Goal: Book appointment/travel/reservation

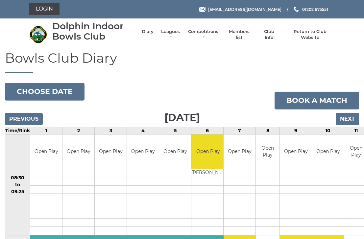
click at [33, 118] on input "Previous" at bounding box center [24, 119] width 38 height 13
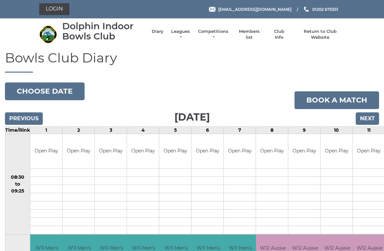
click at [32, 119] on input "Previous" at bounding box center [24, 119] width 38 height 13
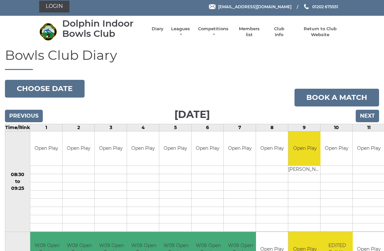
scroll to position [3, 0]
click at [38, 117] on input "Previous" at bounding box center [24, 116] width 38 height 13
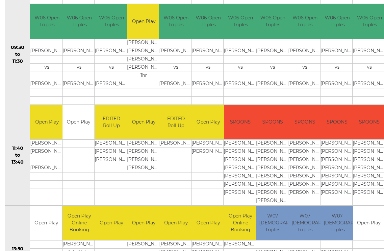
scroll to position [231, 0]
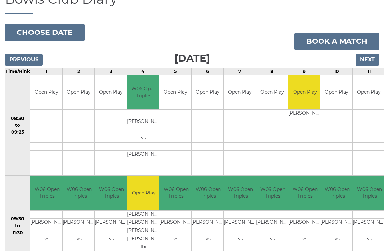
click at [371, 60] on input "Next" at bounding box center [367, 60] width 23 height 13
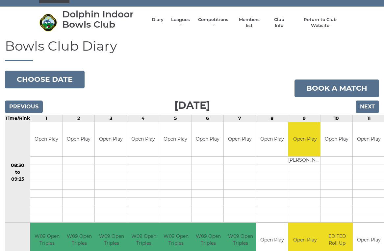
scroll to position [8, 0]
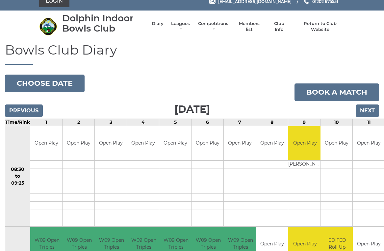
click at [32, 109] on input "Previous" at bounding box center [24, 111] width 38 height 13
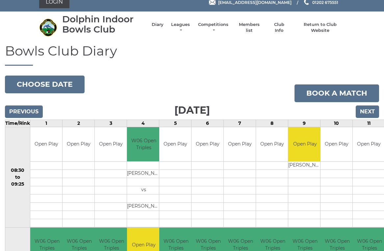
scroll to position [4, 0]
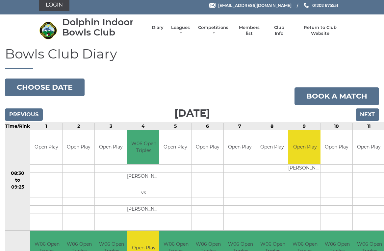
click at [373, 104] on link "Book a match" at bounding box center [337, 97] width 85 height 18
click at [375, 109] on input "Next" at bounding box center [367, 115] width 23 height 13
click at [373, 114] on input "Next" at bounding box center [367, 115] width 23 height 13
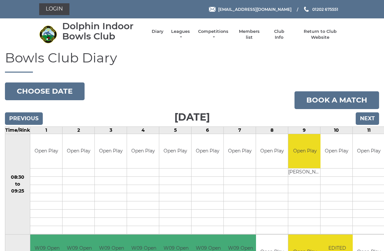
click at [374, 120] on input "Next" at bounding box center [367, 119] width 23 height 13
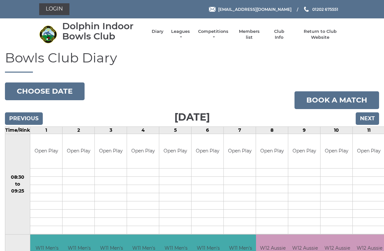
scroll to position [3, 0]
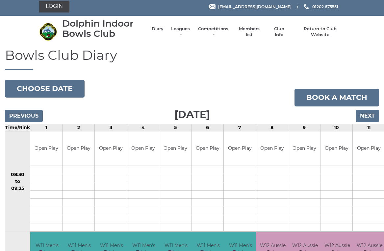
click at [374, 116] on input "Next" at bounding box center [367, 116] width 23 height 13
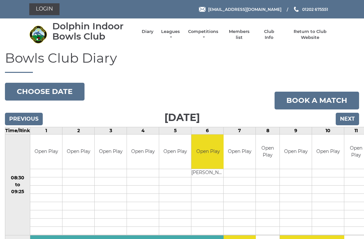
scroll to position [1, 0]
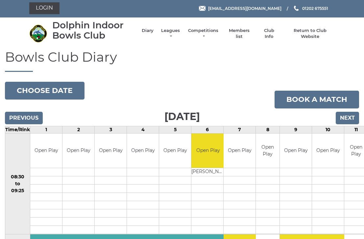
click at [353, 115] on input "Next" at bounding box center [347, 118] width 23 height 13
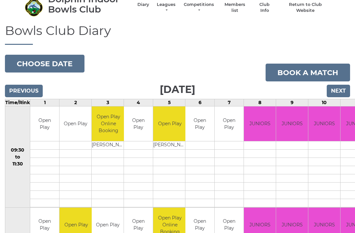
scroll to position [27, 0]
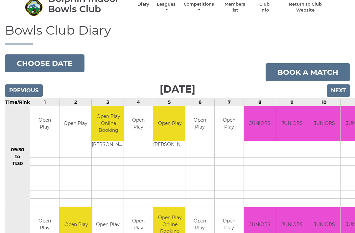
click at [343, 91] on input "Next" at bounding box center [338, 90] width 23 height 13
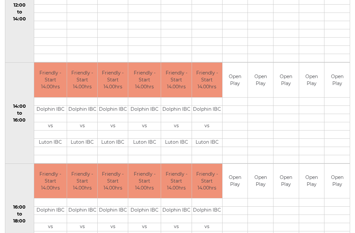
scroll to position [271, 0]
